Goal: Task Accomplishment & Management: Manage account settings

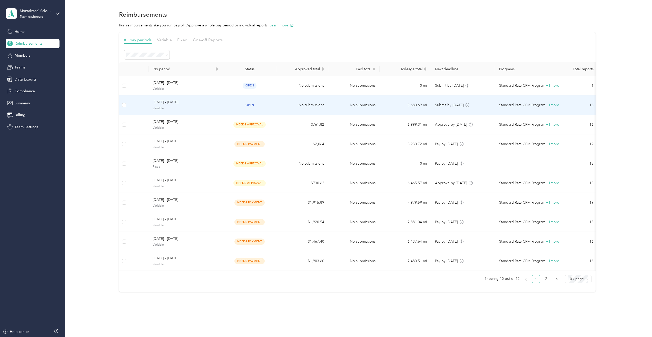
click at [206, 107] on span "Variable" at bounding box center [186, 108] width 66 height 5
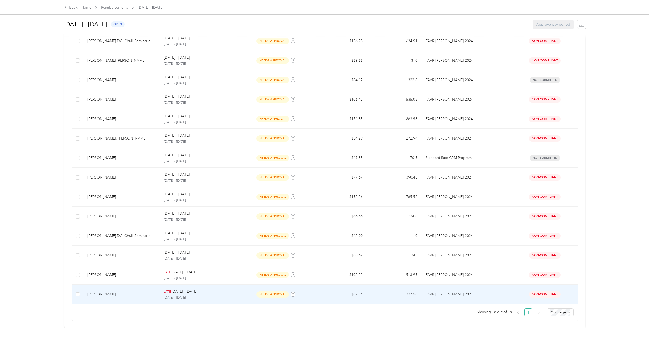
scroll to position [234, 0]
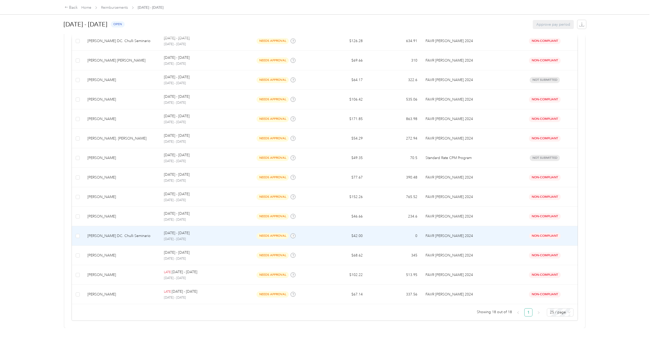
click at [122, 233] on div "[PERSON_NAME] DC. Chulli Seminario" at bounding box center [121, 236] width 68 height 6
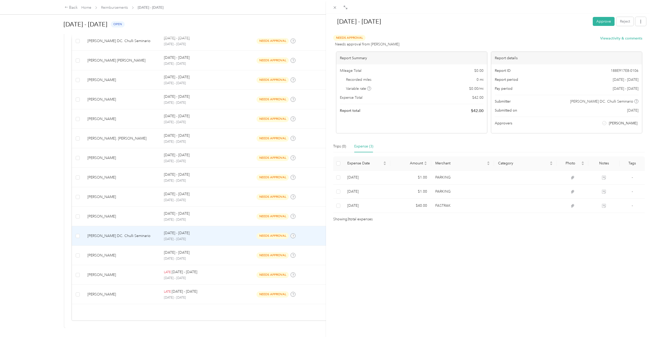
click at [24, 182] on div "[DATE] - [DATE] Approve Reject Needs Approval Needs approval from [PERSON_NAME]…" at bounding box center [326, 168] width 652 height 337
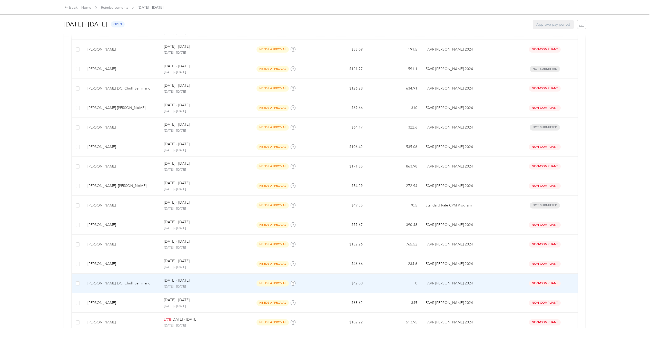
scroll to position [234, 0]
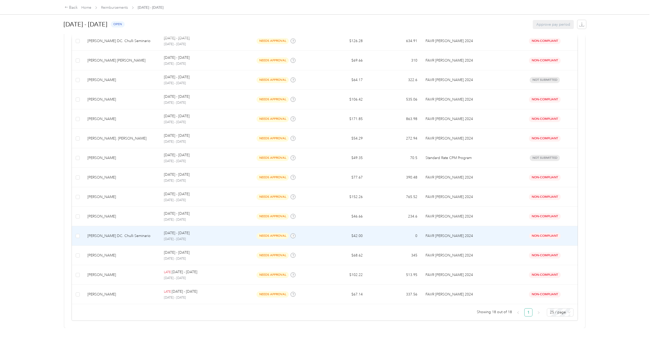
click at [136, 238] on td "[PERSON_NAME] DC. Chulli Seminario" at bounding box center [121, 235] width 76 height 19
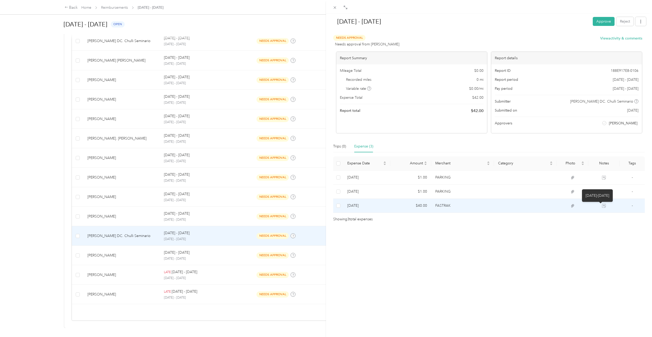
click at [602, 205] on icon at bounding box center [604, 206] width 4 height 4
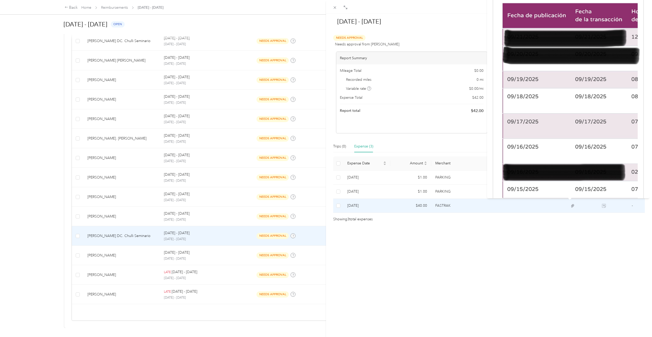
click at [575, 157] on img at bounding box center [568, 87] width 162 height 222
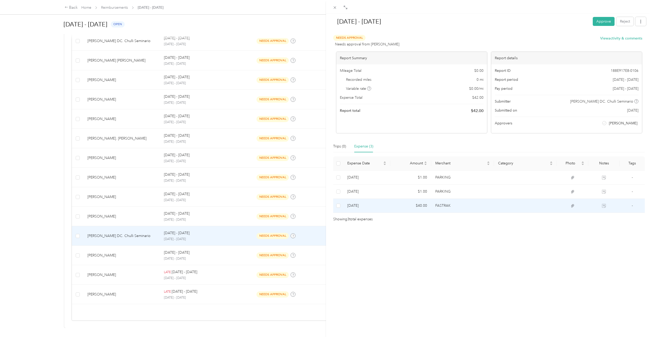
click at [509, 202] on td at bounding box center [525, 206] width 63 height 14
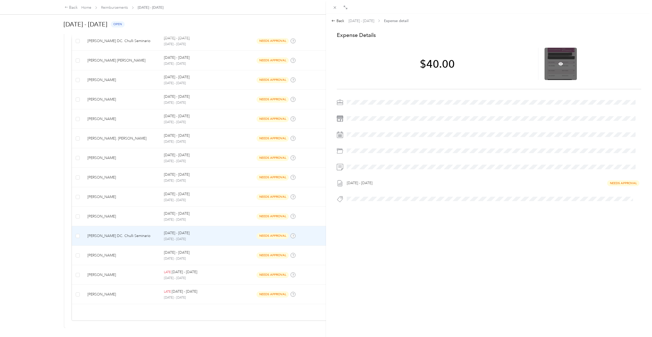
click at [564, 71] on div at bounding box center [561, 64] width 32 height 32
click at [558, 62] on icon at bounding box center [560, 63] width 5 height 3
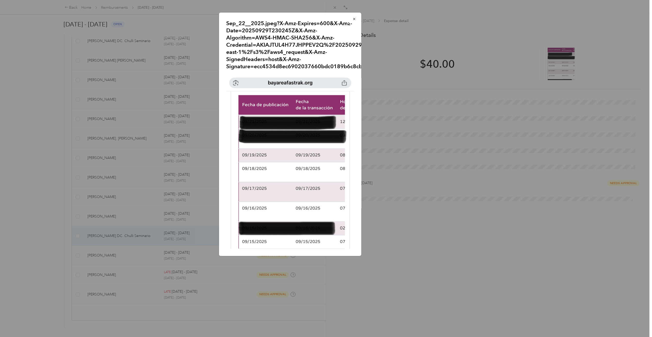
click at [42, 186] on div at bounding box center [326, 168] width 652 height 337
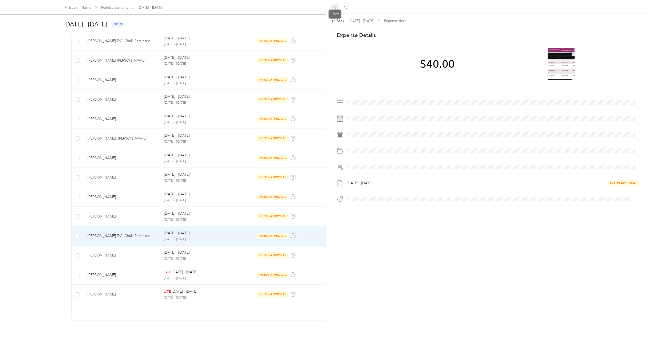
click at [335, 8] on icon at bounding box center [335, 7] width 3 height 3
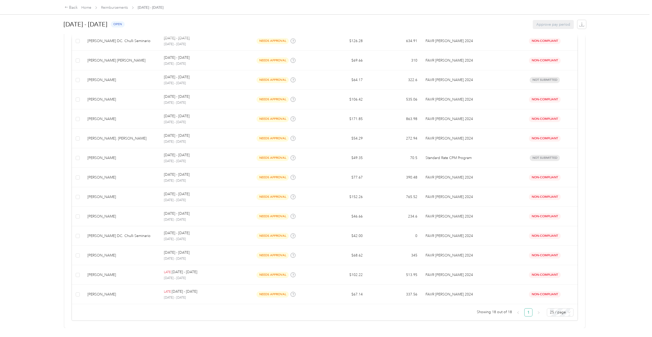
scroll to position [157, 0]
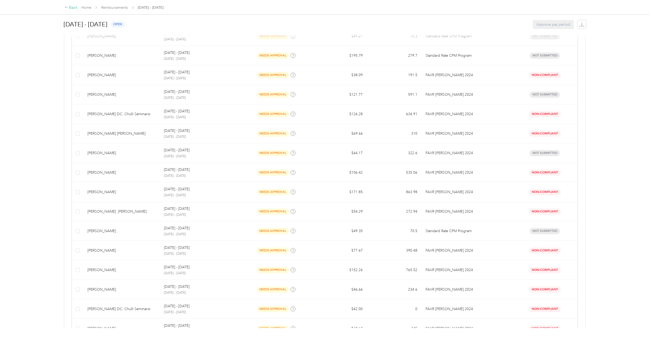
click at [73, 6] on div "Back" at bounding box center [71, 8] width 13 height 6
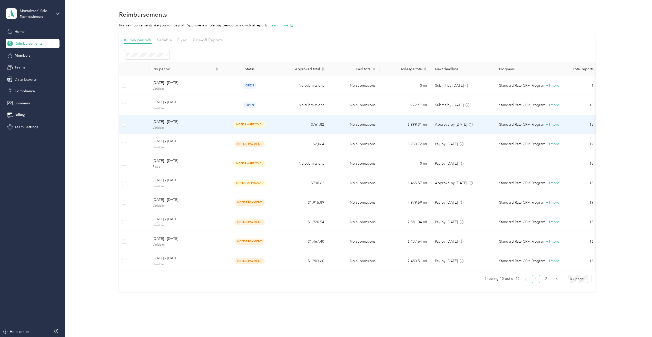
click at [204, 124] on span "[DATE] - [DATE]" at bounding box center [186, 122] width 66 height 6
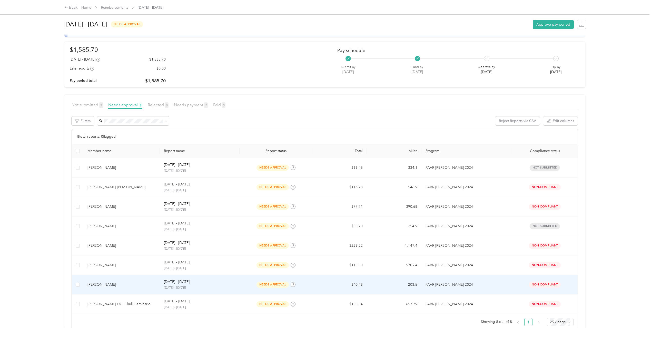
scroll to position [39, 0]
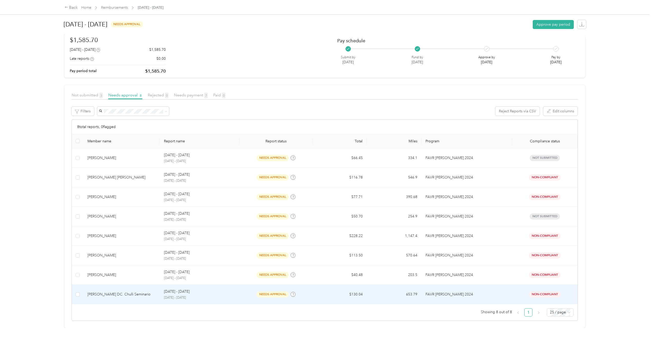
click at [120, 292] on div "[PERSON_NAME] DC. Chulli Seminario" at bounding box center [121, 295] width 68 height 6
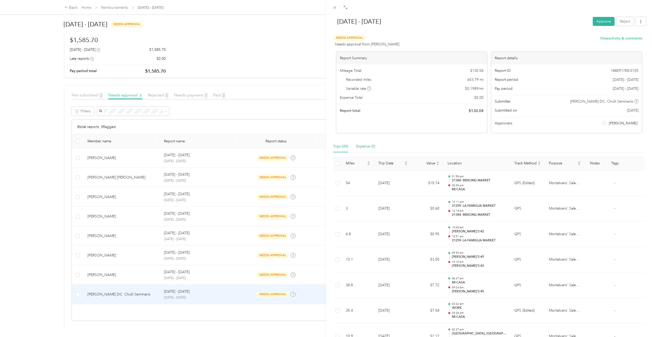
click at [370, 146] on div "Expense (0)" at bounding box center [365, 147] width 19 height 6
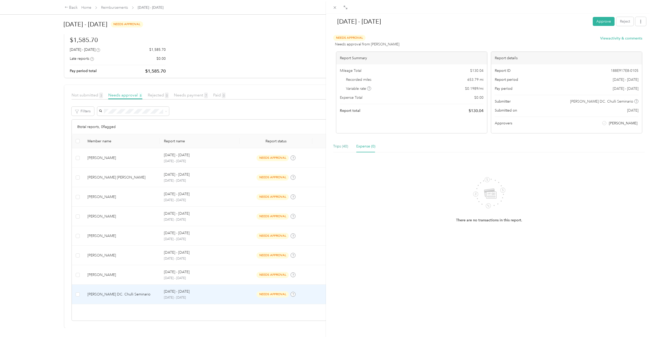
click at [341, 147] on div "Trips (40)" at bounding box center [340, 147] width 15 height 6
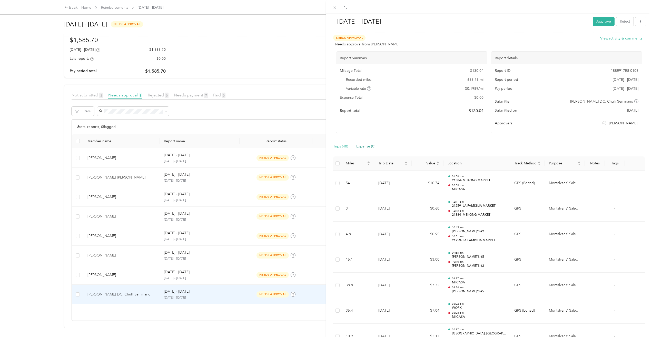
click at [362, 146] on div "Expense (0)" at bounding box center [365, 147] width 19 height 6
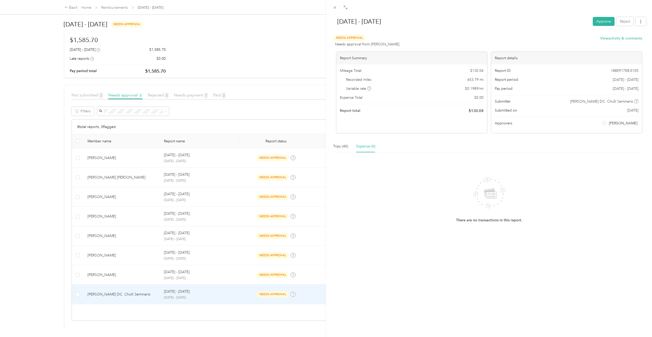
drag, startPoint x: 485, startPoint y: 206, endPoint x: 472, endPoint y: 191, distance: 20.2
click at [472, 191] on icon at bounding box center [489, 192] width 42 height 41
click at [475, 192] on icon at bounding box center [489, 192] width 42 height 41
drag, startPoint x: 489, startPoint y: 179, endPoint x: 485, endPoint y: 177, distance: 4.2
click at [485, 177] on icon at bounding box center [489, 192] width 42 height 41
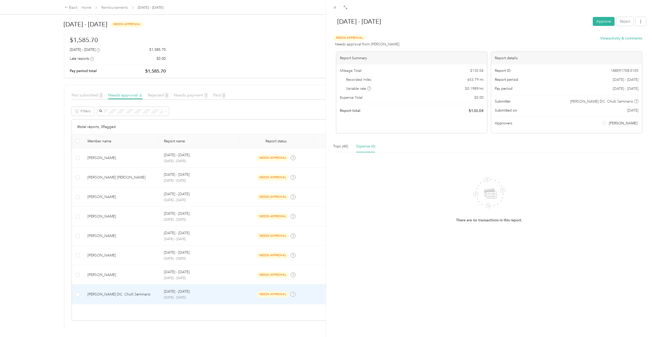
drag, startPoint x: 504, startPoint y: 189, endPoint x: 500, endPoint y: 200, distance: 11.9
click at [496, 199] on icon at bounding box center [489, 192] width 42 height 41
click at [333, 7] on icon at bounding box center [335, 7] width 4 height 4
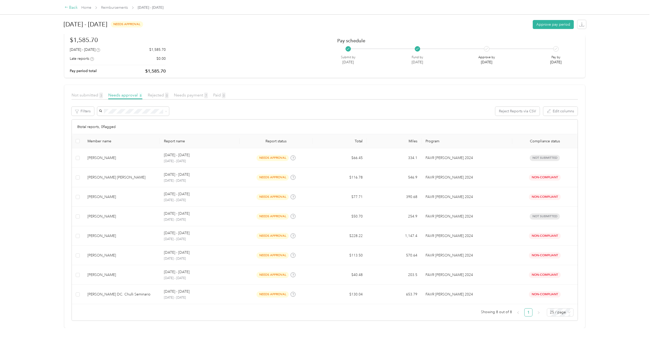
click at [72, 6] on div "Back" at bounding box center [71, 8] width 13 height 6
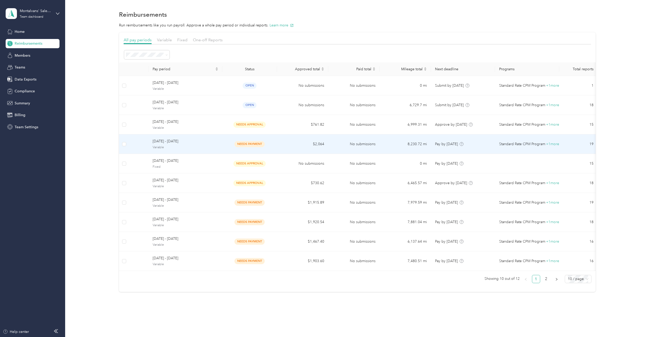
click at [189, 142] on span "[DATE] - [DATE]" at bounding box center [186, 142] width 66 height 6
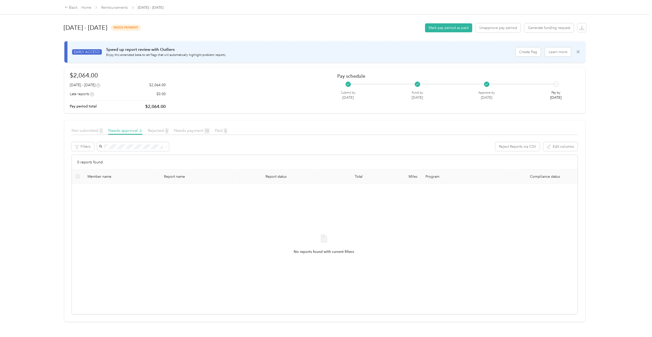
click at [192, 128] on div "Needs payment 19" at bounding box center [192, 130] width 36 height 6
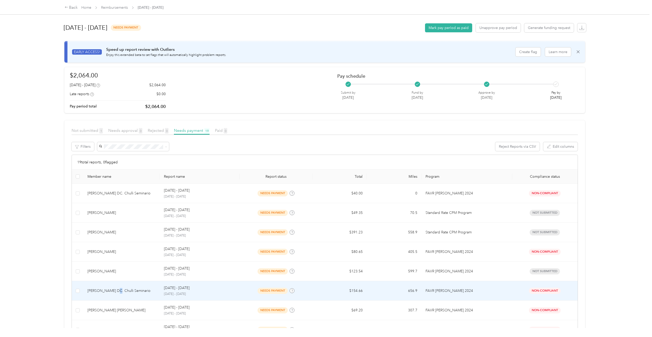
click at [114, 290] on div "[PERSON_NAME] DC. Chulli Seminario" at bounding box center [121, 291] width 68 height 6
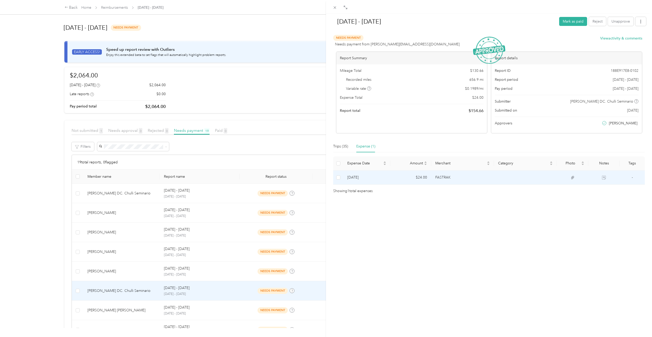
click at [487, 178] on td "FASTRAK" at bounding box center [462, 178] width 63 height 14
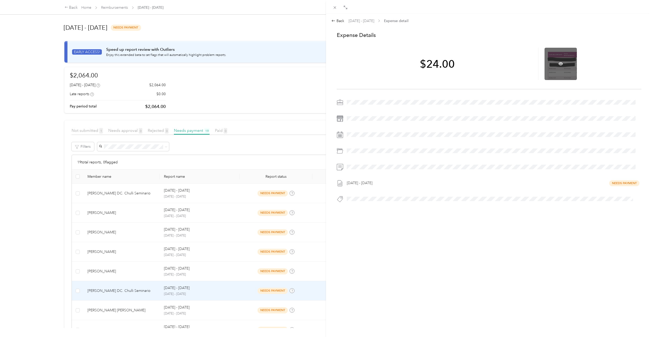
click at [558, 68] on div at bounding box center [561, 64] width 32 height 32
click at [558, 62] on icon at bounding box center [560, 63] width 5 height 3
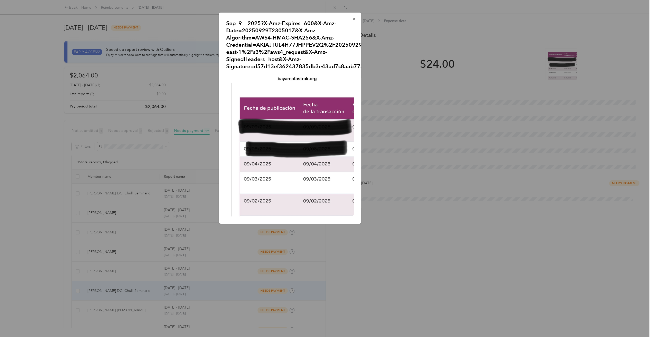
click at [381, 225] on div "Sep_9__2025?X-Amz-Expires=600&X-Amz-Date=20250929T230501Z&X-Amz-Algorithm=AWS4-…" at bounding box center [397, 119] width 142 height 213
click at [356, 17] on button "button" at bounding box center [354, 18] width 11 height 9
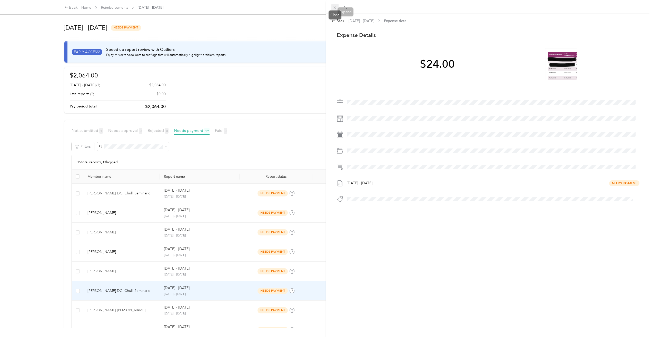
click at [335, 5] on icon at bounding box center [335, 7] width 4 height 4
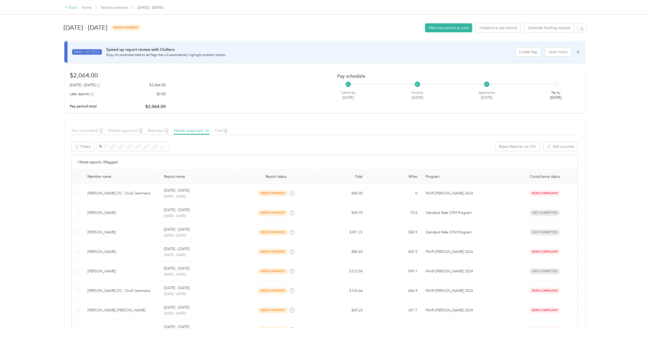
click at [73, 5] on div "Back" at bounding box center [71, 8] width 13 height 6
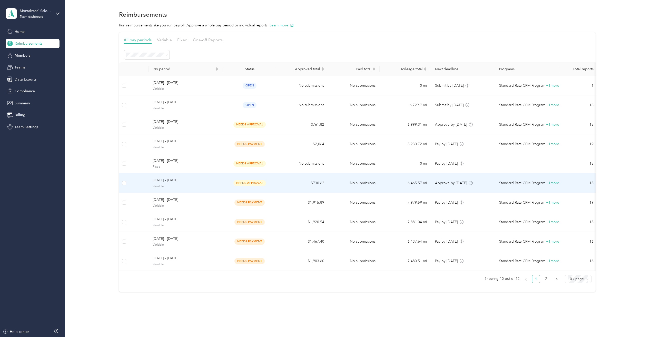
click at [180, 186] on span "Variable" at bounding box center [186, 186] width 66 height 5
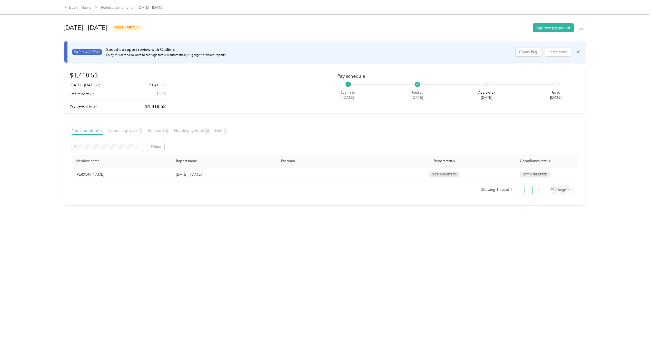
click at [187, 133] on div "Needs payment 10" at bounding box center [192, 130] width 36 height 6
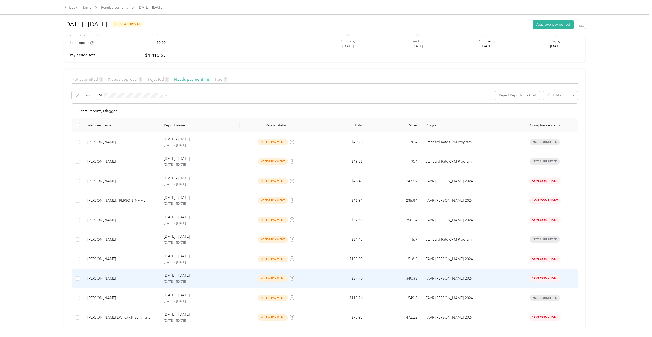
scroll to position [77, 0]
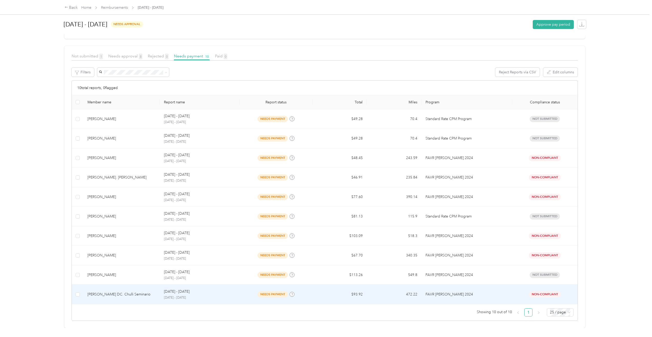
click at [101, 292] on div "[PERSON_NAME] DC. Chulli Seminario" at bounding box center [121, 295] width 68 height 6
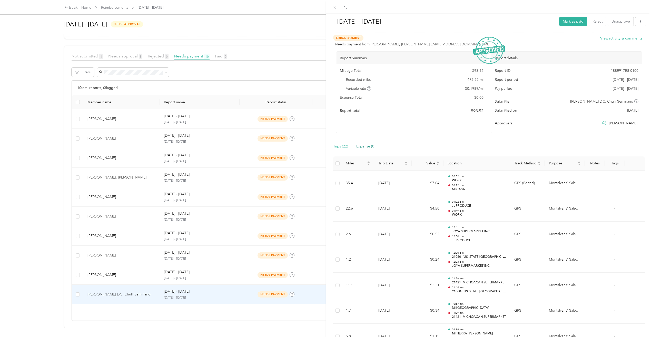
click at [369, 146] on div "Expense (0)" at bounding box center [365, 147] width 19 height 6
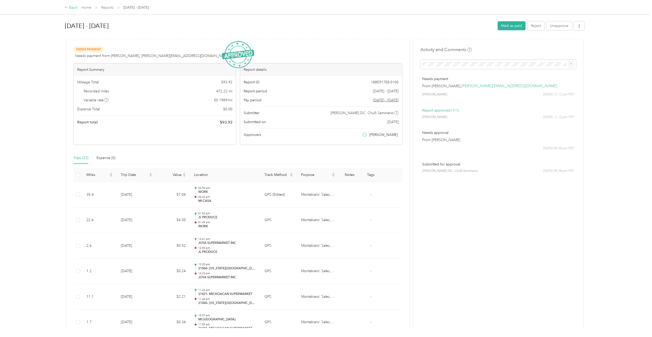
click at [71, 8] on div "Back" at bounding box center [71, 8] width 13 height 6
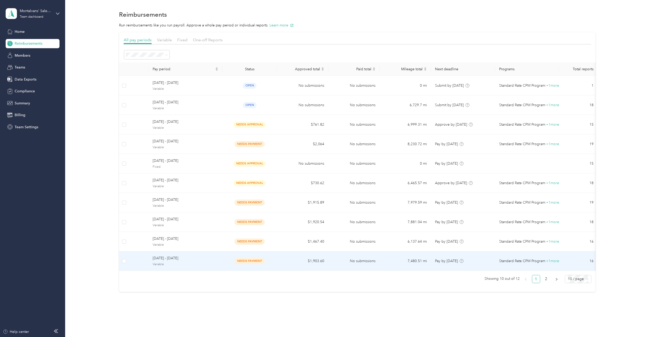
click at [181, 263] on span "Variable" at bounding box center [186, 264] width 66 height 5
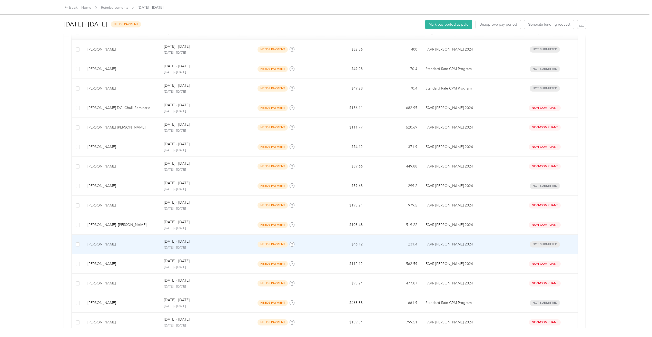
scroll to position [118, 0]
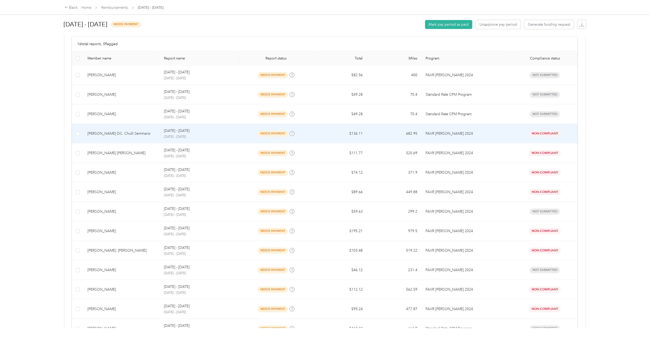
click at [110, 138] on td "[PERSON_NAME] DC. Chulli Seminario" at bounding box center [121, 133] width 76 height 19
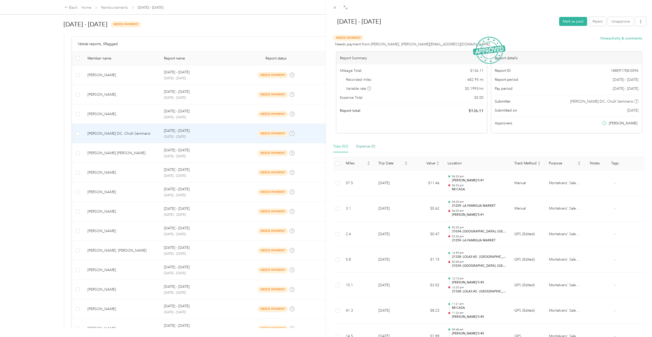
click at [366, 148] on div "Expense (0)" at bounding box center [365, 147] width 19 height 6
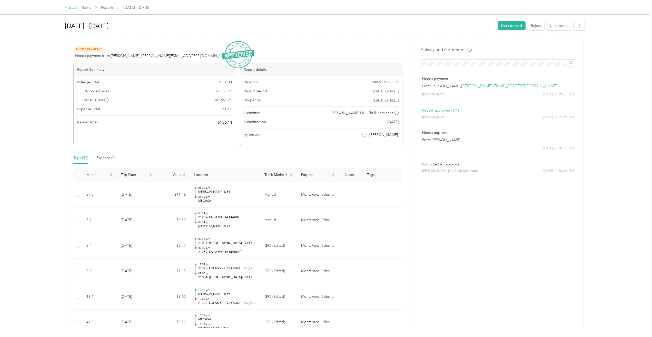
click at [74, 7] on div "Back" at bounding box center [71, 8] width 13 height 6
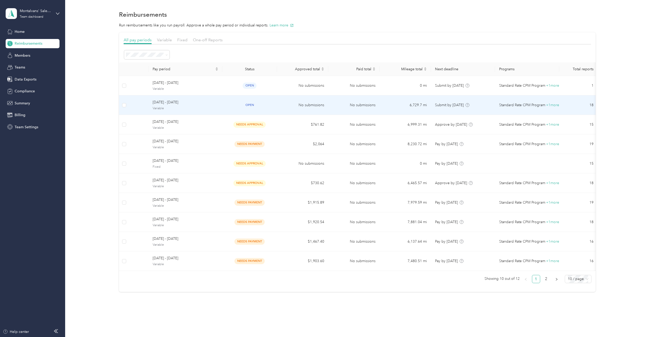
click at [186, 107] on span "Variable" at bounding box center [186, 108] width 66 height 5
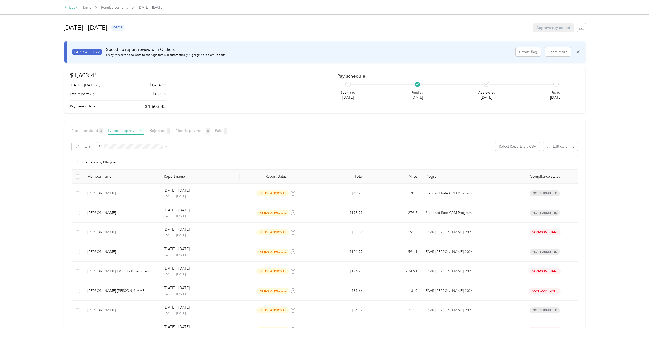
click at [73, 6] on div "Back" at bounding box center [71, 8] width 13 height 6
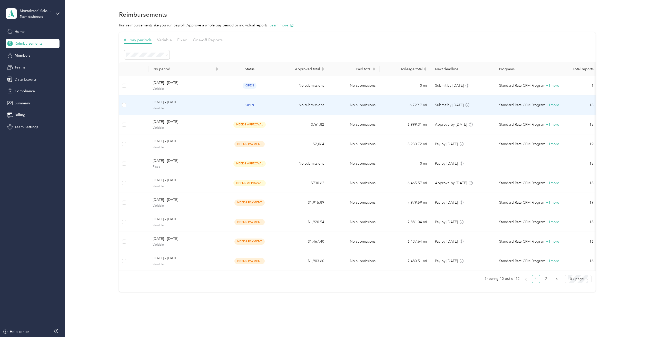
click at [175, 104] on span "[DATE] - [DATE]" at bounding box center [186, 103] width 66 height 6
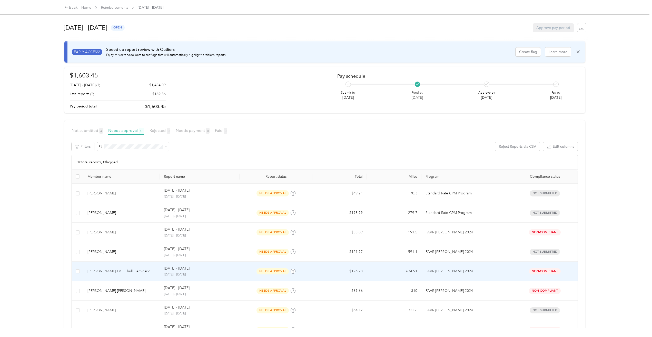
click at [114, 273] on div "[PERSON_NAME] DC. Chulli Seminario" at bounding box center [121, 272] width 68 height 6
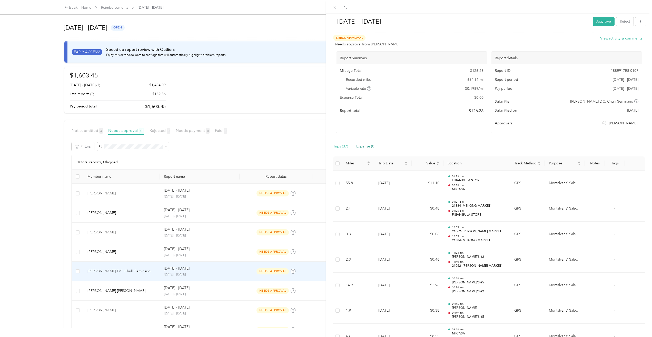
click at [362, 146] on div "Expense (0)" at bounding box center [365, 147] width 19 height 6
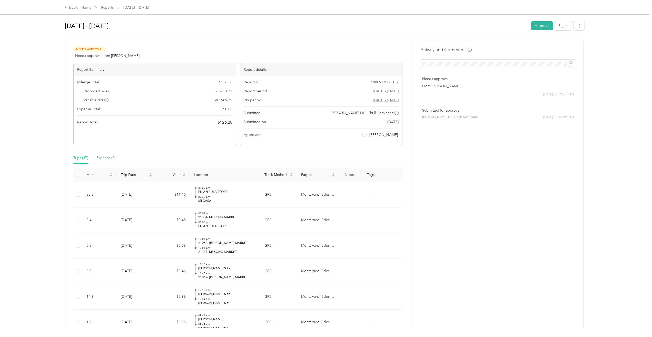
click at [100, 157] on div "Expense (0)" at bounding box center [105, 158] width 19 height 6
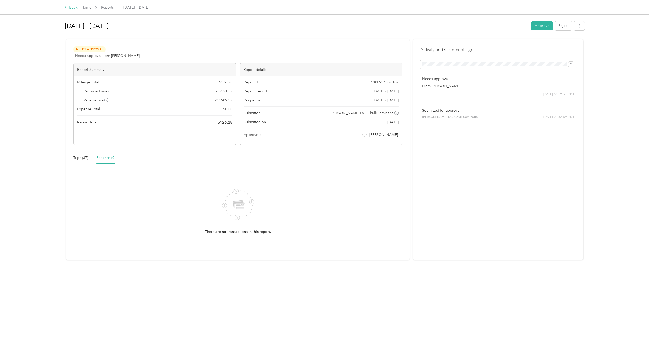
click at [70, 4] on div "Back Home Reports [DATE] - [DATE]" at bounding box center [325, 7] width 543 height 14
click at [72, 7] on div "Back" at bounding box center [71, 8] width 13 height 6
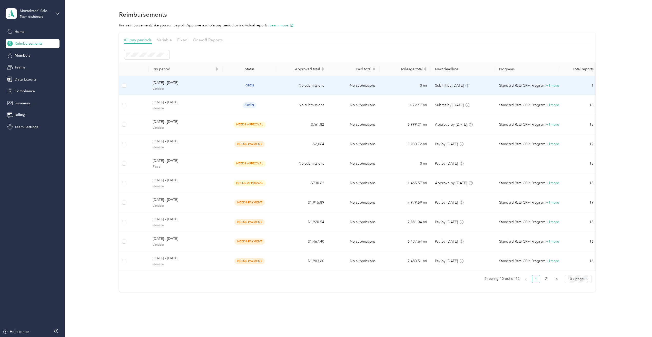
click at [170, 87] on span "Variable" at bounding box center [186, 89] width 66 height 5
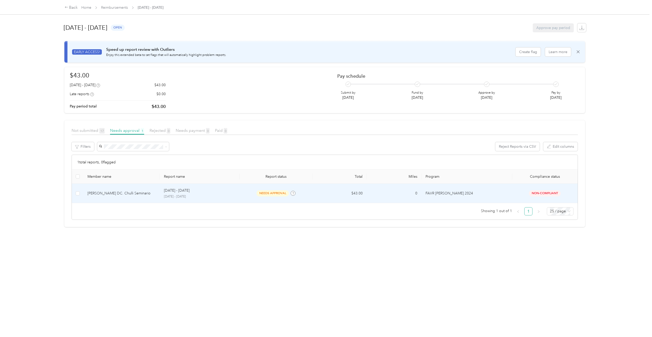
click at [114, 192] on div "[PERSON_NAME] DC. Chulli Seminario" at bounding box center [121, 194] width 68 height 6
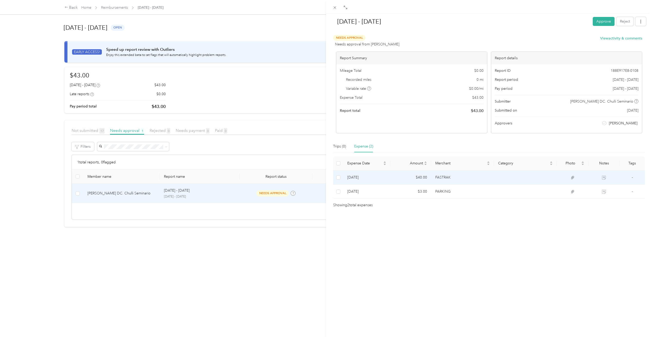
click at [442, 182] on td "FASTRAK" at bounding box center [462, 178] width 63 height 14
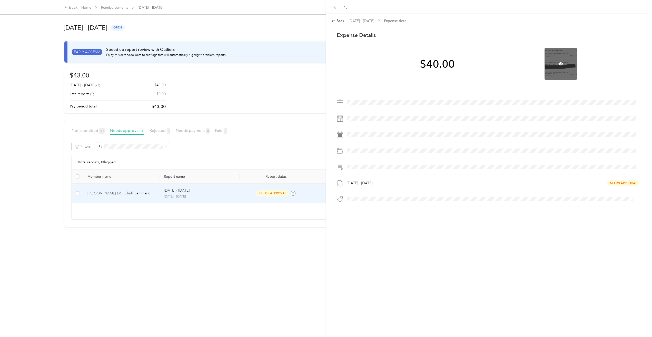
click at [554, 56] on div at bounding box center [561, 64] width 32 height 32
click at [551, 65] on div at bounding box center [561, 64] width 32 height 32
click at [560, 62] on icon at bounding box center [560, 64] width 5 height 5
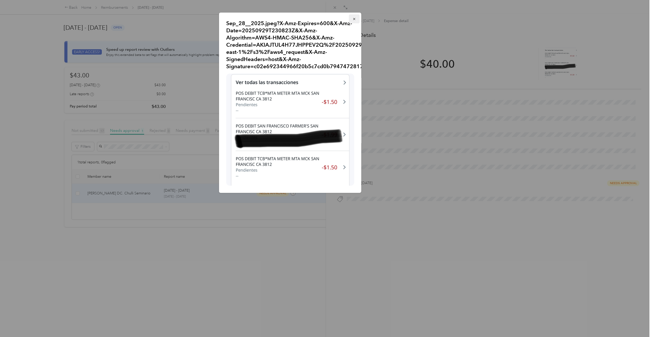
click at [356, 17] on button "button" at bounding box center [354, 18] width 11 height 9
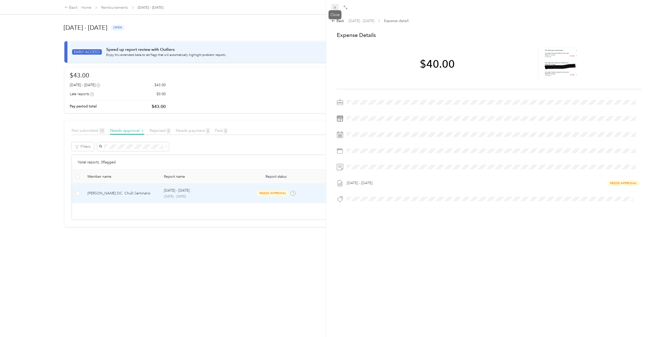
click at [335, 8] on icon at bounding box center [335, 7] width 4 height 4
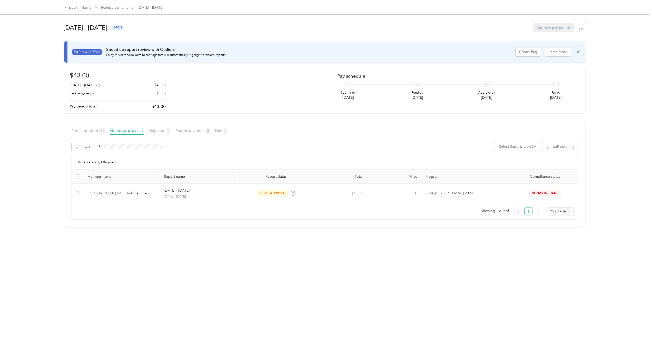
click at [71, 3] on div "Back Home Reimbursements [DATE] - [DATE]" at bounding box center [325, 7] width 543 height 14
click at [70, 5] on div "Back" at bounding box center [71, 8] width 13 height 6
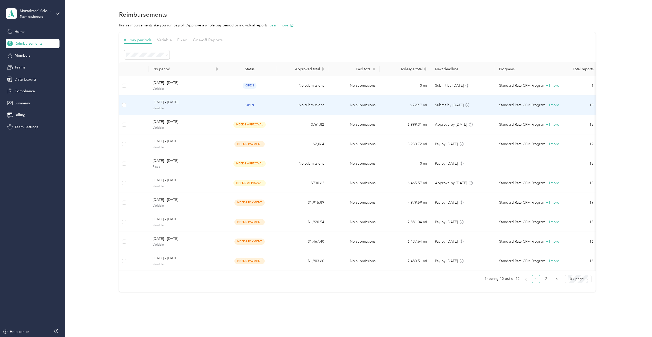
click at [183, 105] on div "[DATE] - [DATE] Variable" at bounding box center [186, 105] width 66 height 11
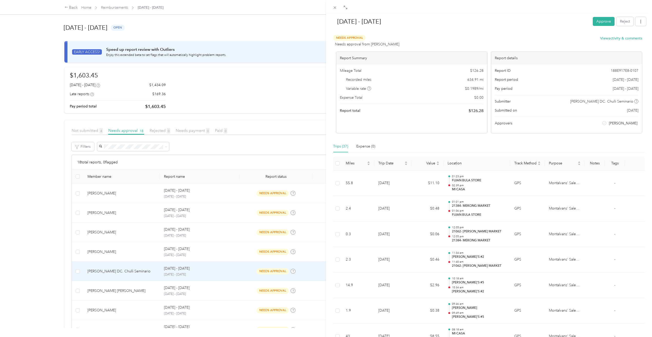
click at [41, 138] on div "[DATE] - [DATE] Approve Reject Needs Approval Needs approval from [PERSON_NAME]…" at bounding box center [326, 168] width 652 height 337
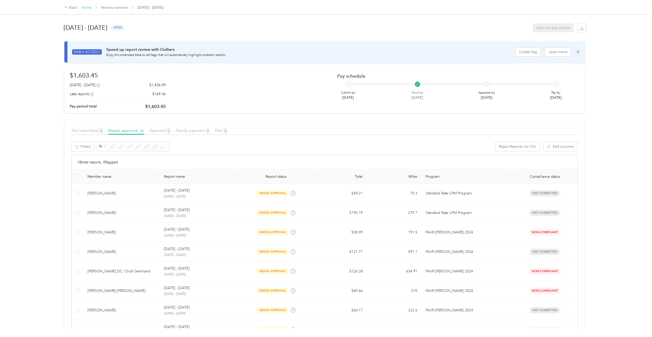
click at [88, 7] on link "Home" at bounding box center [86, 7] width 10 height 4
